Goal: Communication & Community: Answer question/provide support

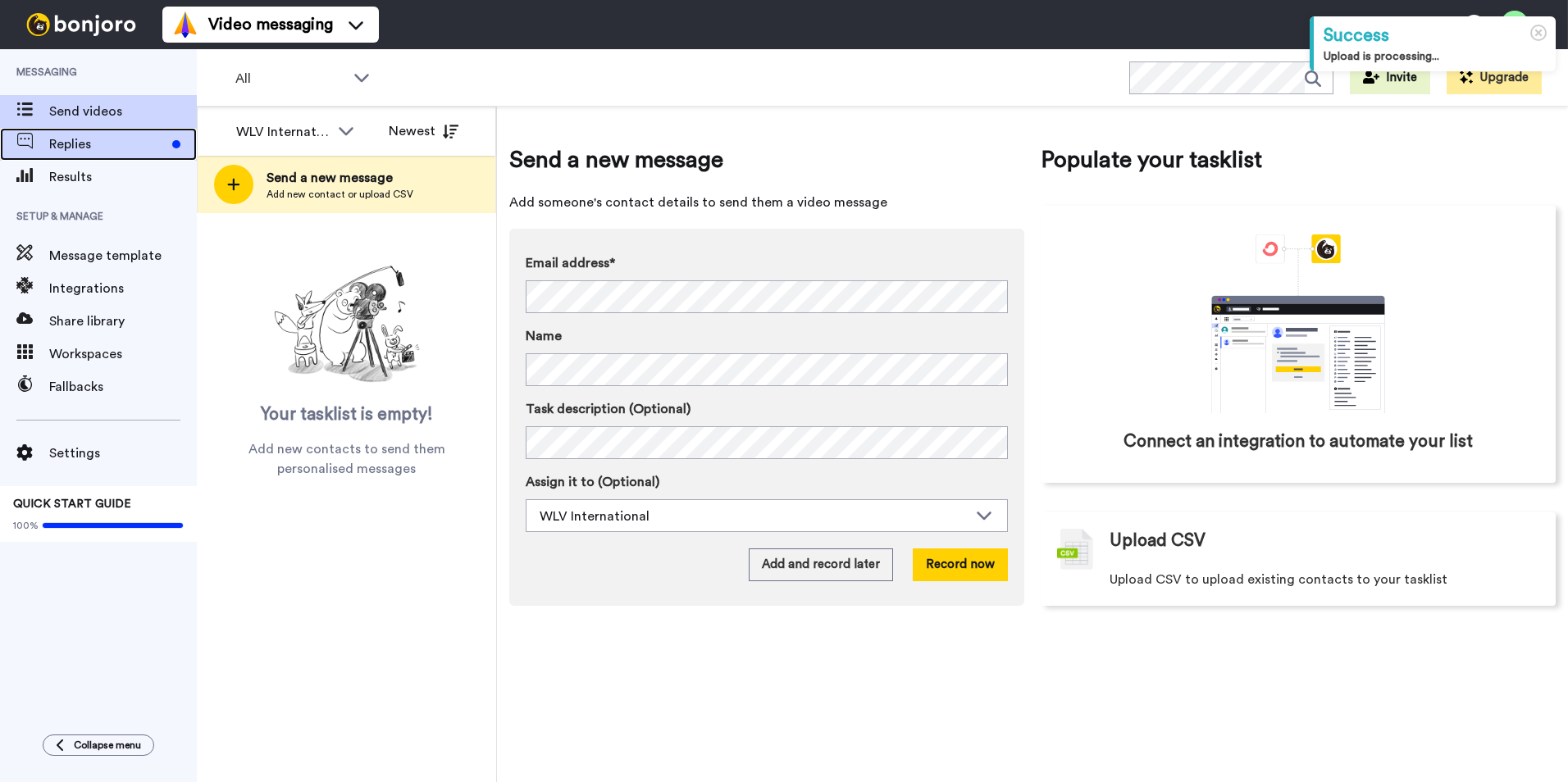
click at [100, 144] on span "Replies" at bounding box center [108, 144] width 117 height 19
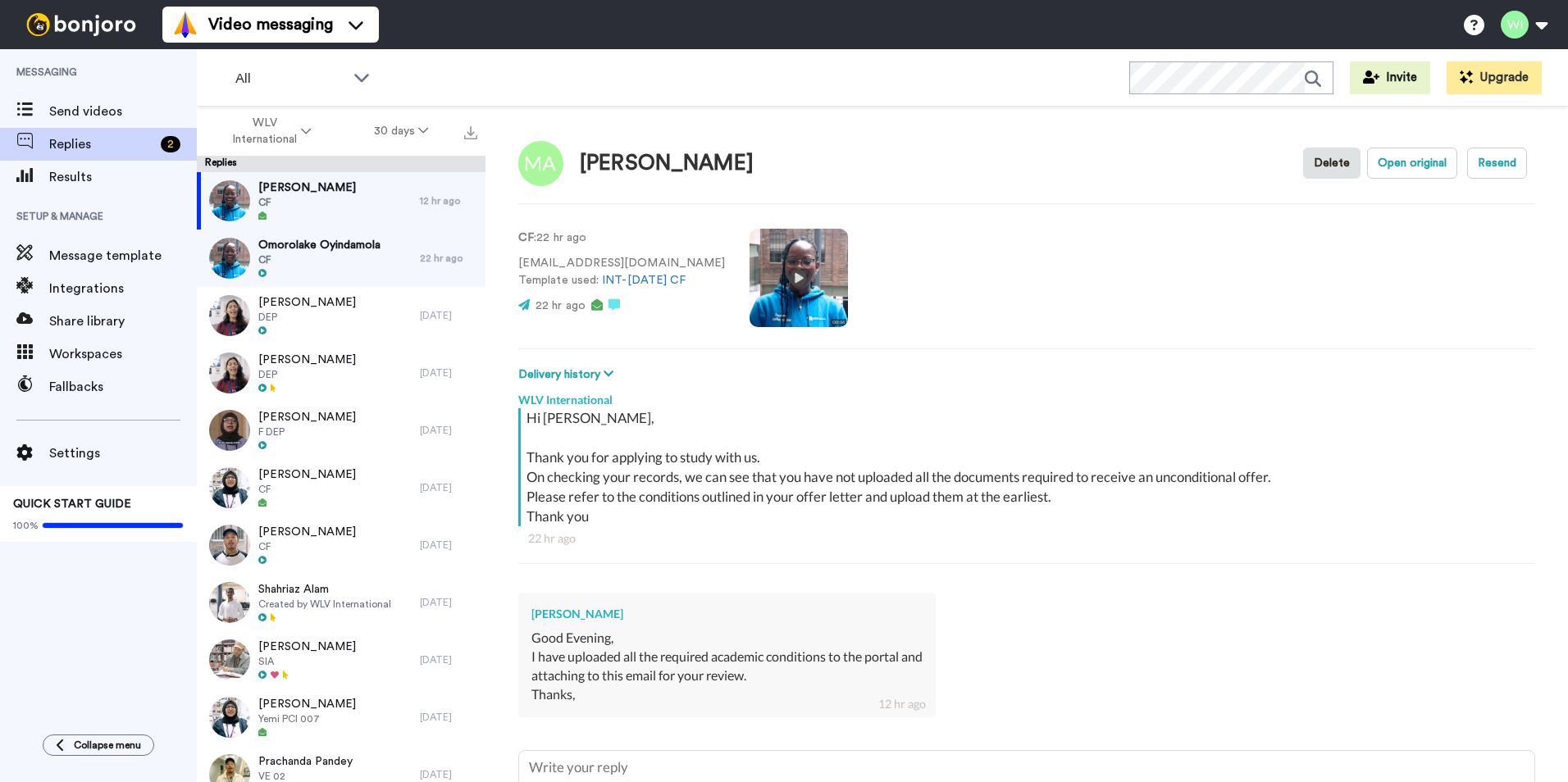
scroll to position [142, 0]
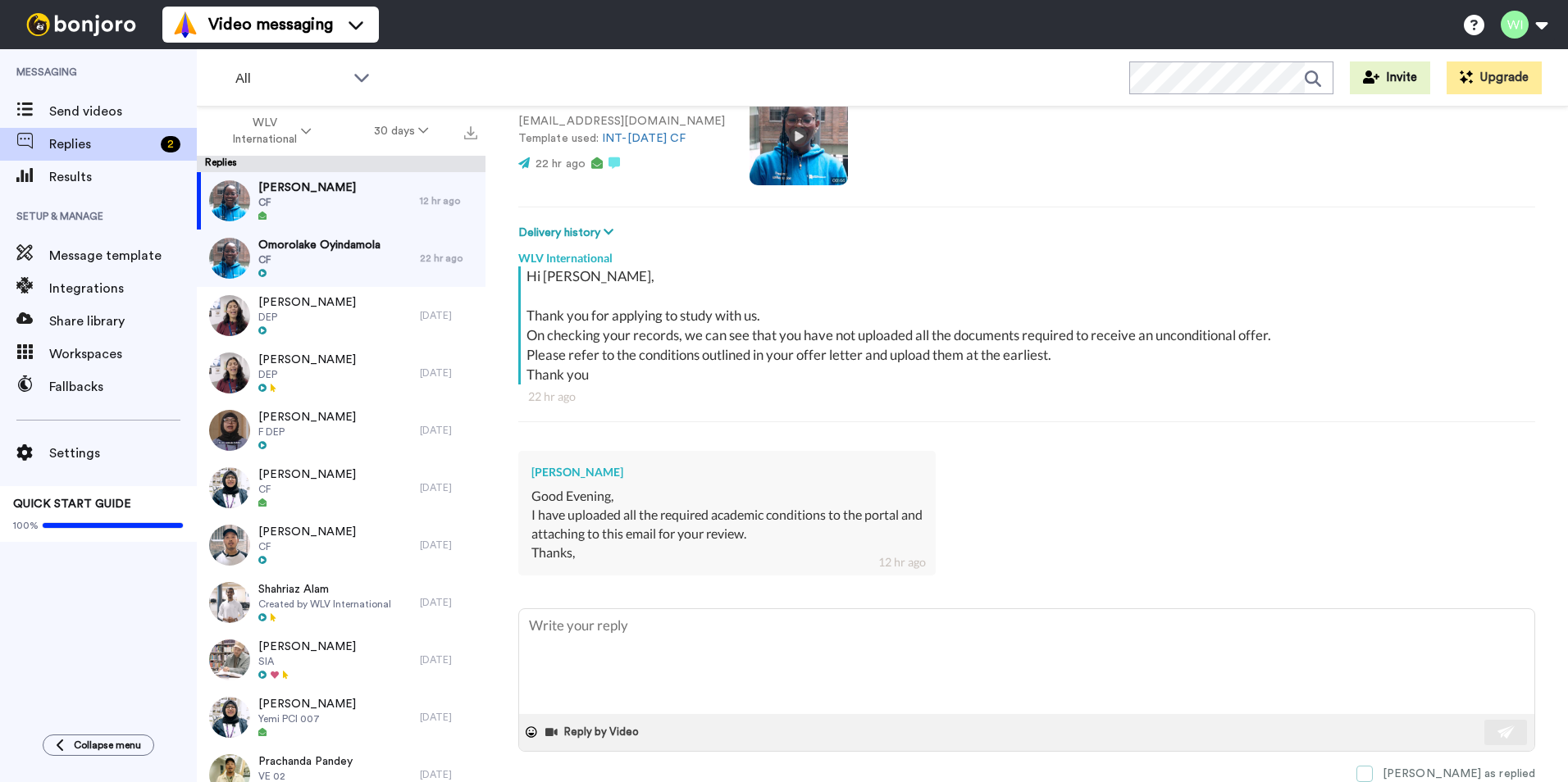
click at [1372, 774] on span at bounding box center [1365, 774] width 17 height 17
click at [323, 224] on div "Mansoor Ahmad CF" at bounding box center [308, 201] width 223 height 57
click at [328, 271] on div at bounding box center [318, 274] width 122 height 12
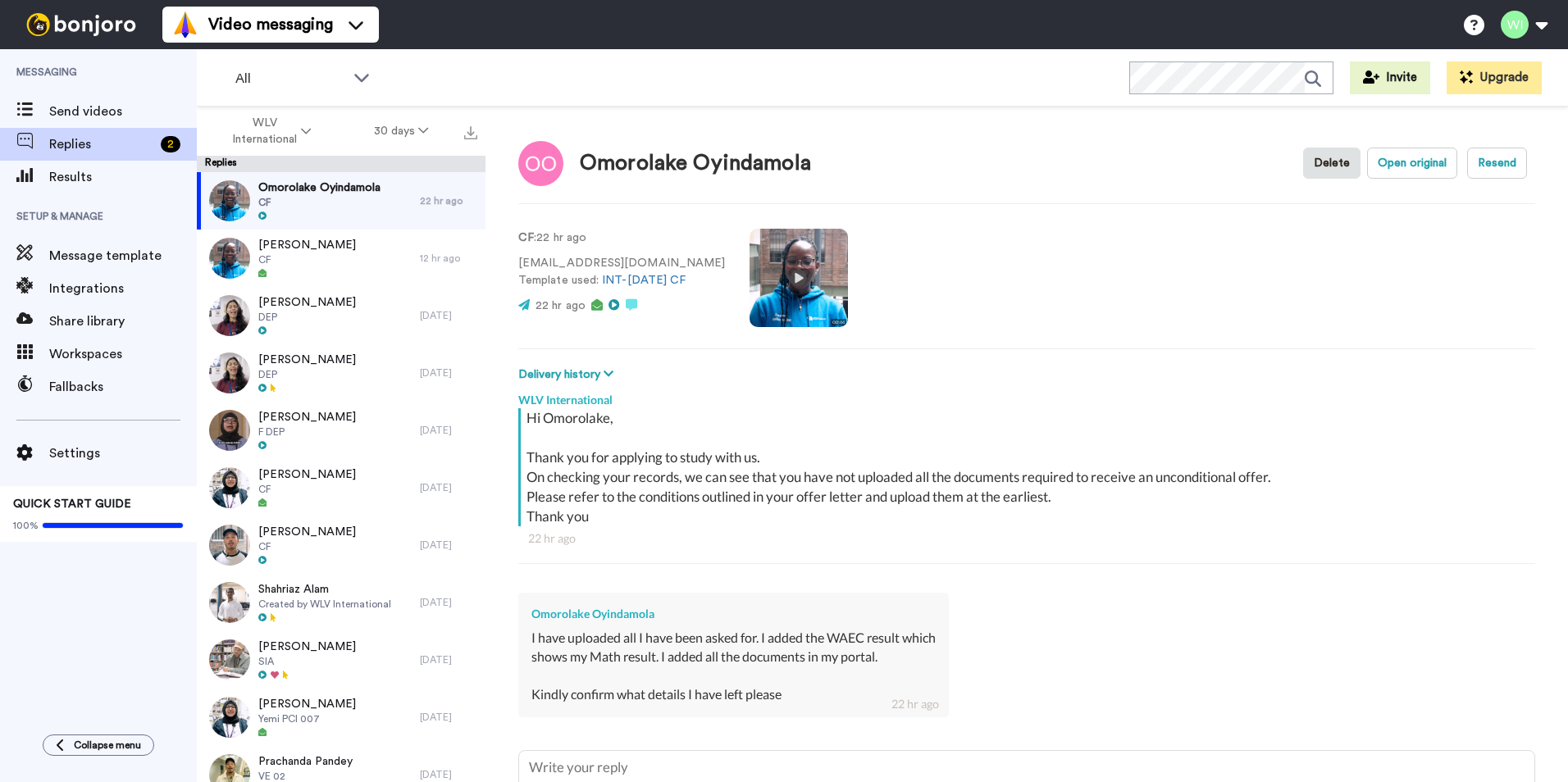
scroll to position [142, 0]
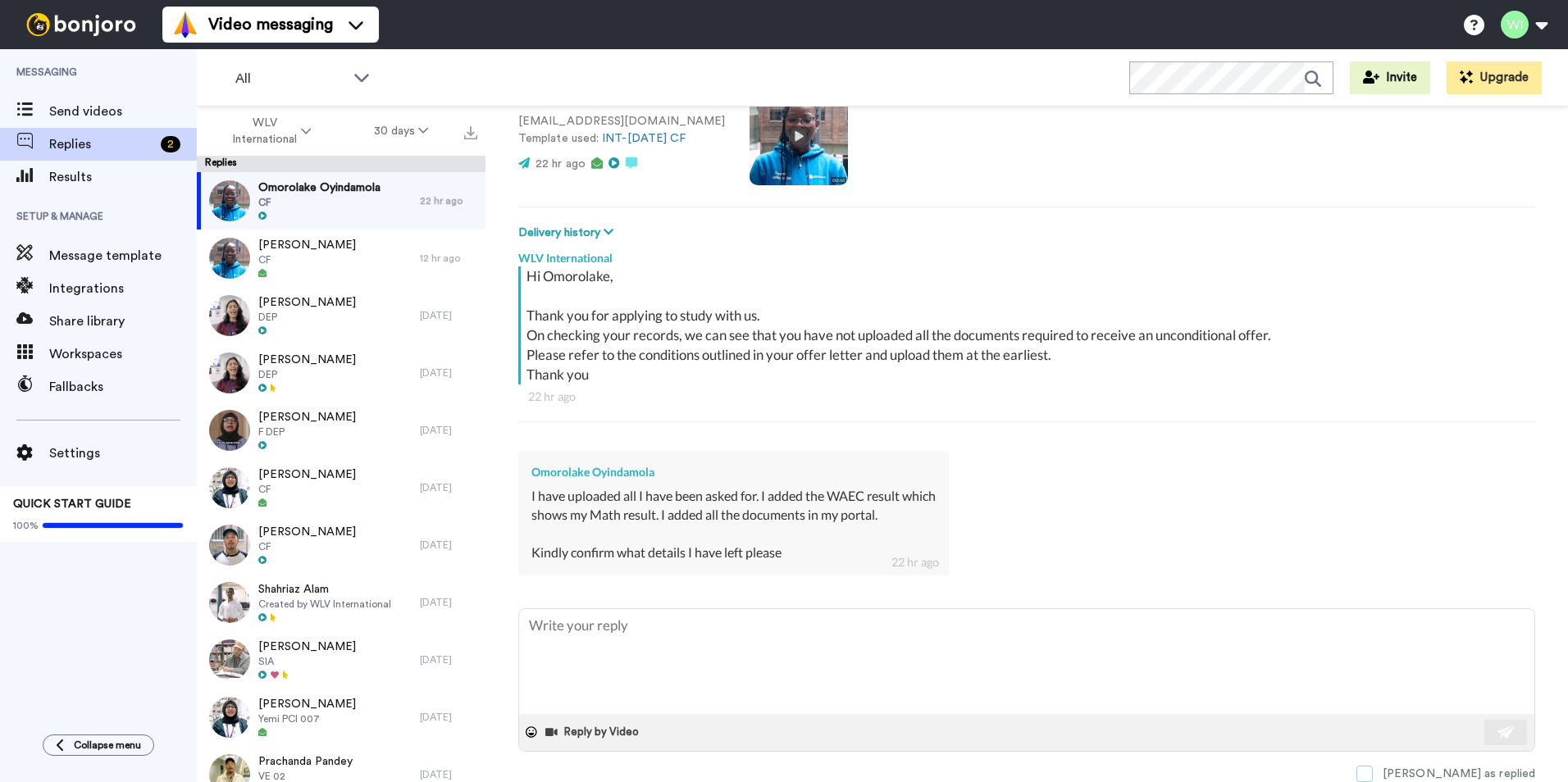
click at [1372, 780] on span at bounding box center [1365, 774] width 17 height 17
type textarea "x"
click at [143, 108] on span "Send videos" at bounding box center [124, 111] width 148 height 19
